Goal: Information Seeking & Learning: Find contact information

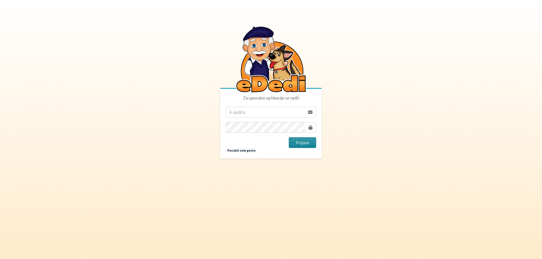
type input "[EMAIL_ADDRESS][DOMAIN_NAME]"
click at [300, 141] on button "Prijava" at bounding box center [302, 142] width 27 height 11
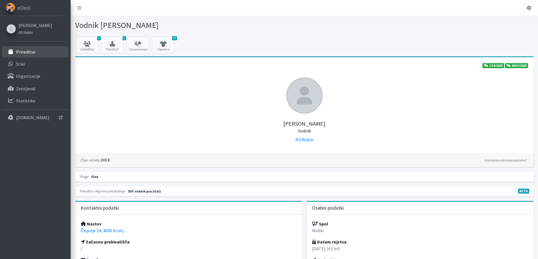
click at [24, 51] on p "Prireditve" at bounding box center [25, 52] width 19 height 6
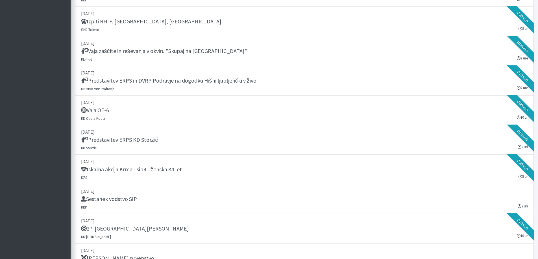
scroll to position [599, 0]
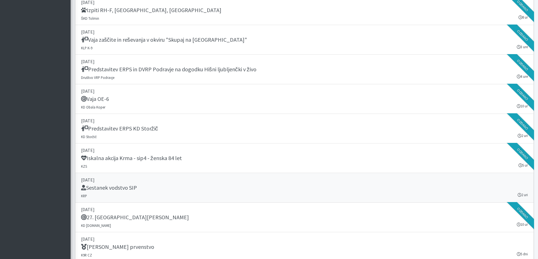
click at [120, 184] on p "10. september 2025" at bounding box center [304, 180] width 447 height 7
click at [113, 217] on h5 "27. Memorial Boža Talana" at bounding box center [135, 217] width 108 height 7
click at [115, 127] on h5 "Predstavitev ERPS KD Storžič" at bounding box center [119, 128] width 77 height 7
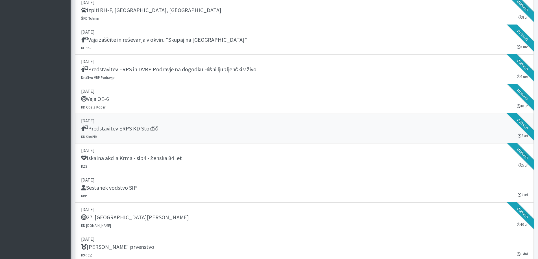
click at [115, 127] on h5 "Predstavitev ERPS KD Storžič" at bounding box center [119, 128] width 77 height 7
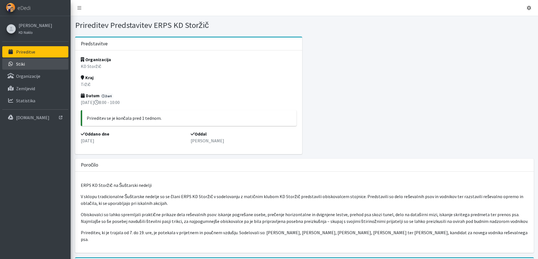
click at [22, 63] on p "Stiki" at bounding box center [20, 64] width 9 height 6
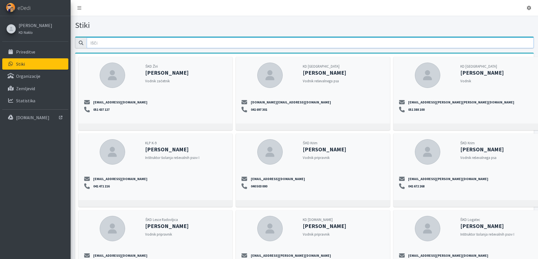
click at [106, 42] on input "email" at bounding box center [310, 43] width 447 height 11
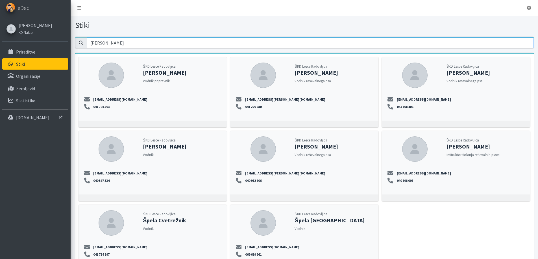
type input "[PERSON_NAME]"
click at [80, 7] on icon at bounding box center [79, 8] width 4 height 5
